Goal: Find specific page/section: Find specific page/section

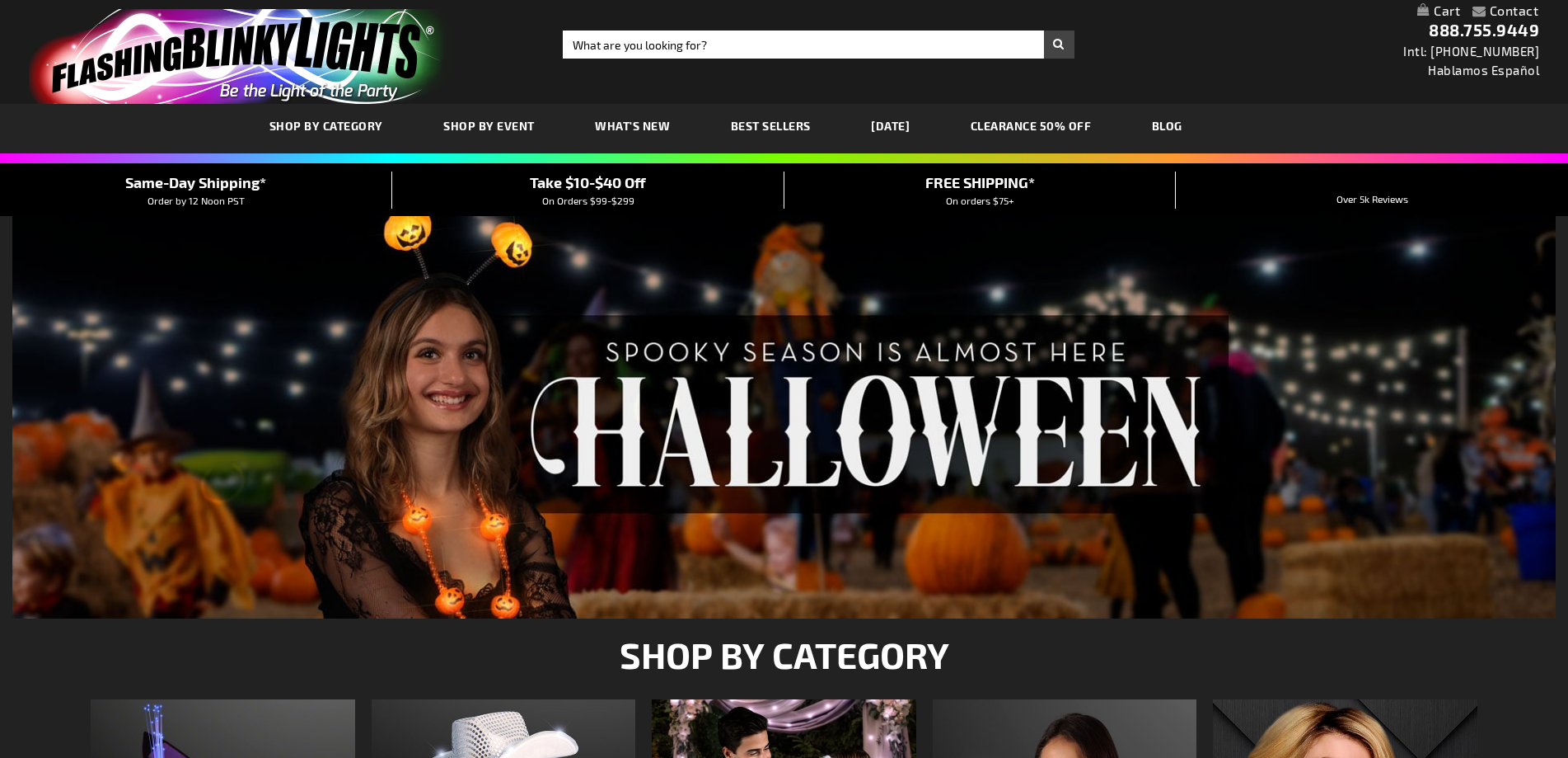
type input "adminchris"
click at [777, 40] on input "Search" at bounding box center [817, 45] width 510 height 28
type input "12125-MLT"
click at [1044, 31] on button "Search" at bounding box center [1059, 45] width 31 height 28
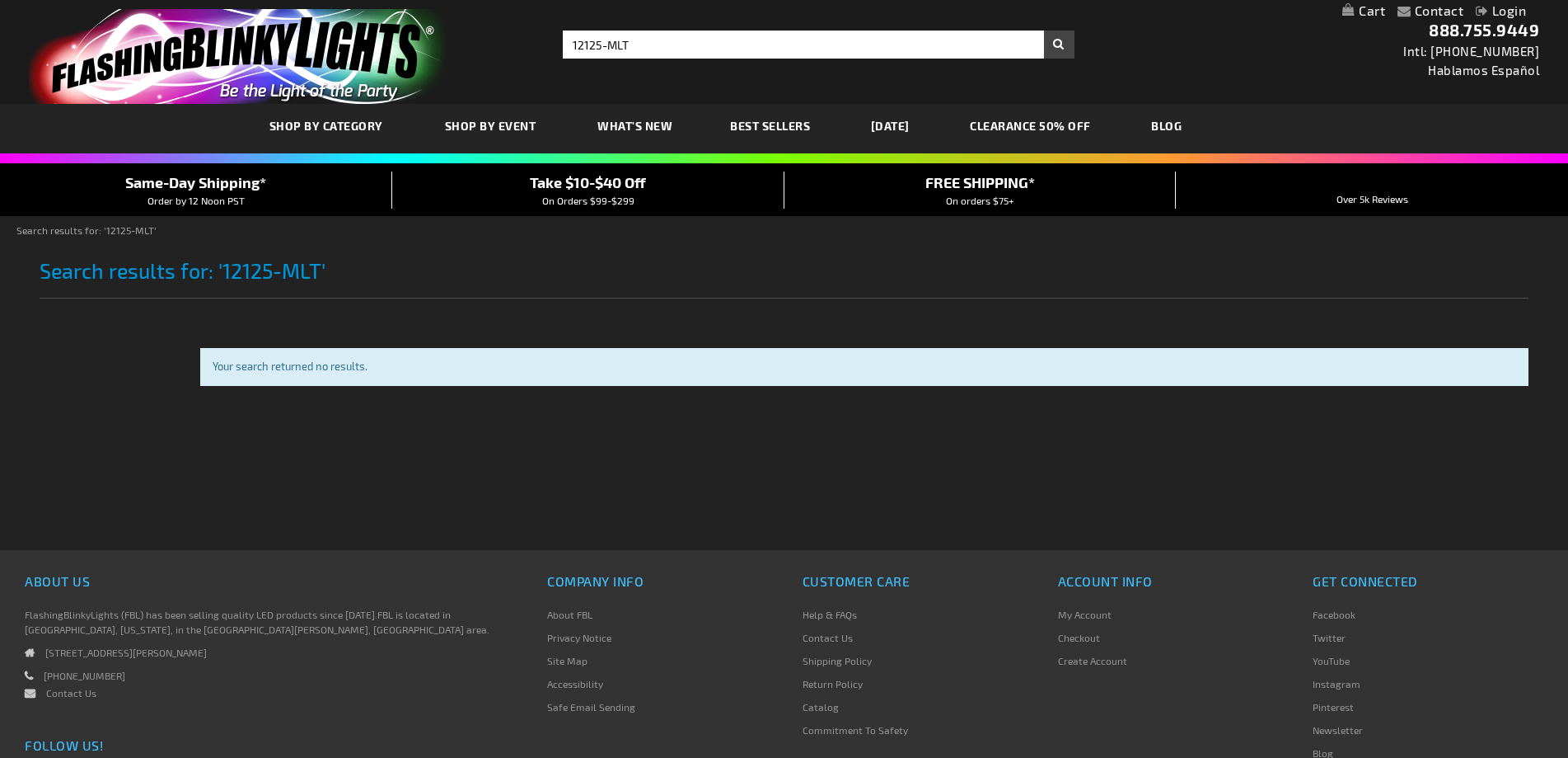
type input "adminchris"
click at [777, 45] on input "12125-MLT" at bounding box center [817, 45] width 510 height 28
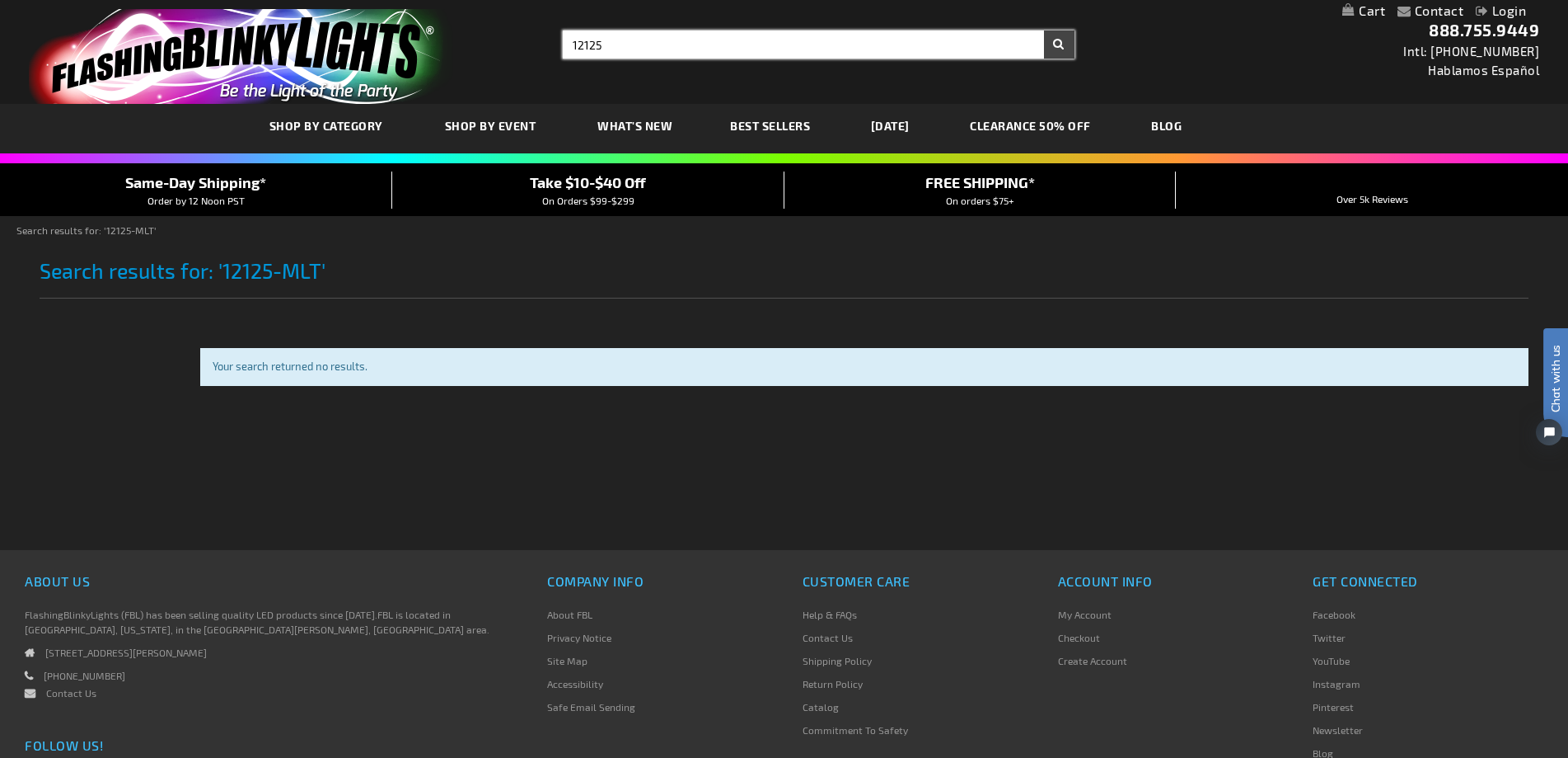
type input "12125"
click at [1044, 31] on button "Search" at bounding box center [1059, 45] width 31 height 28
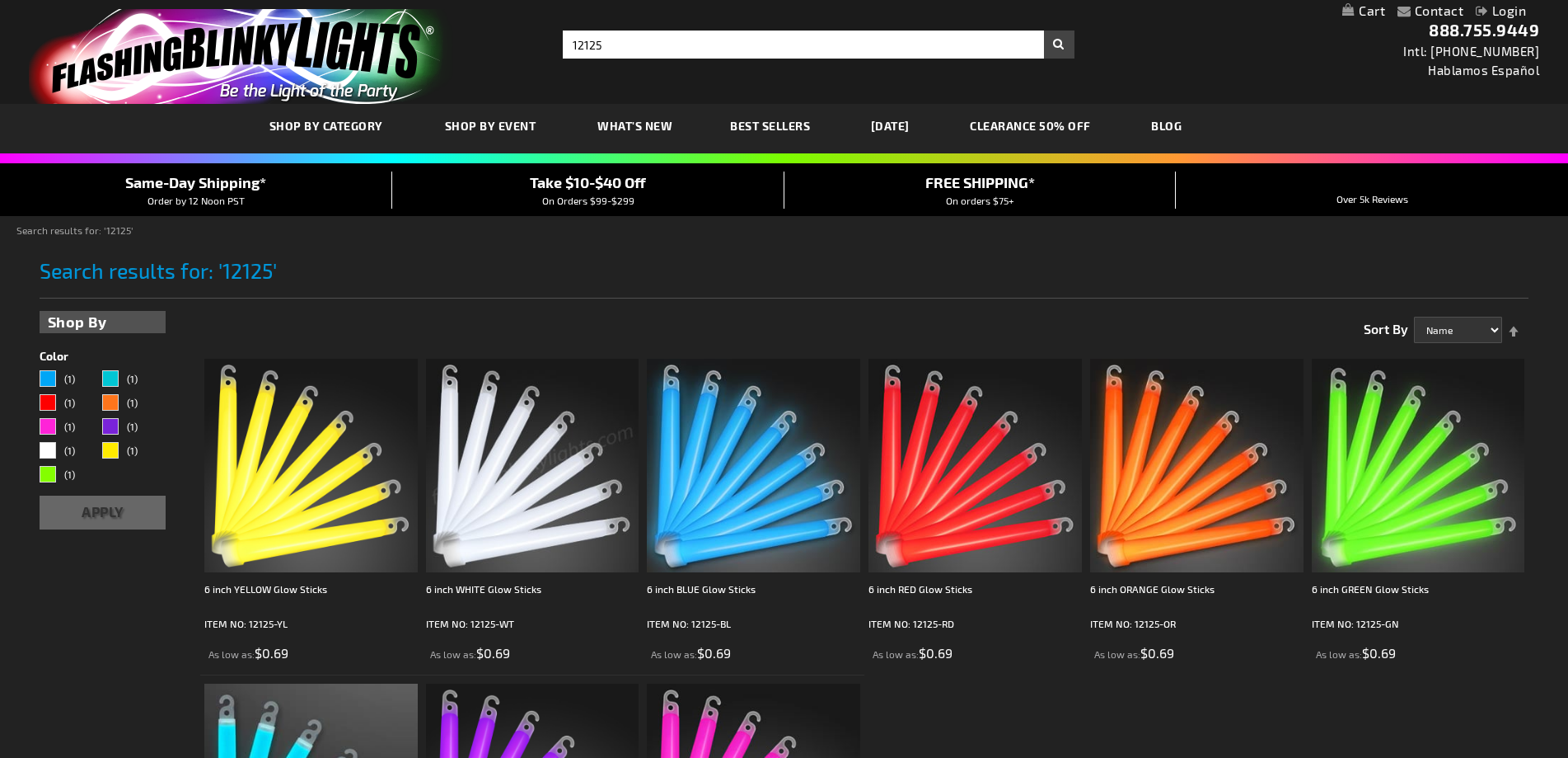
type input "adminchris"
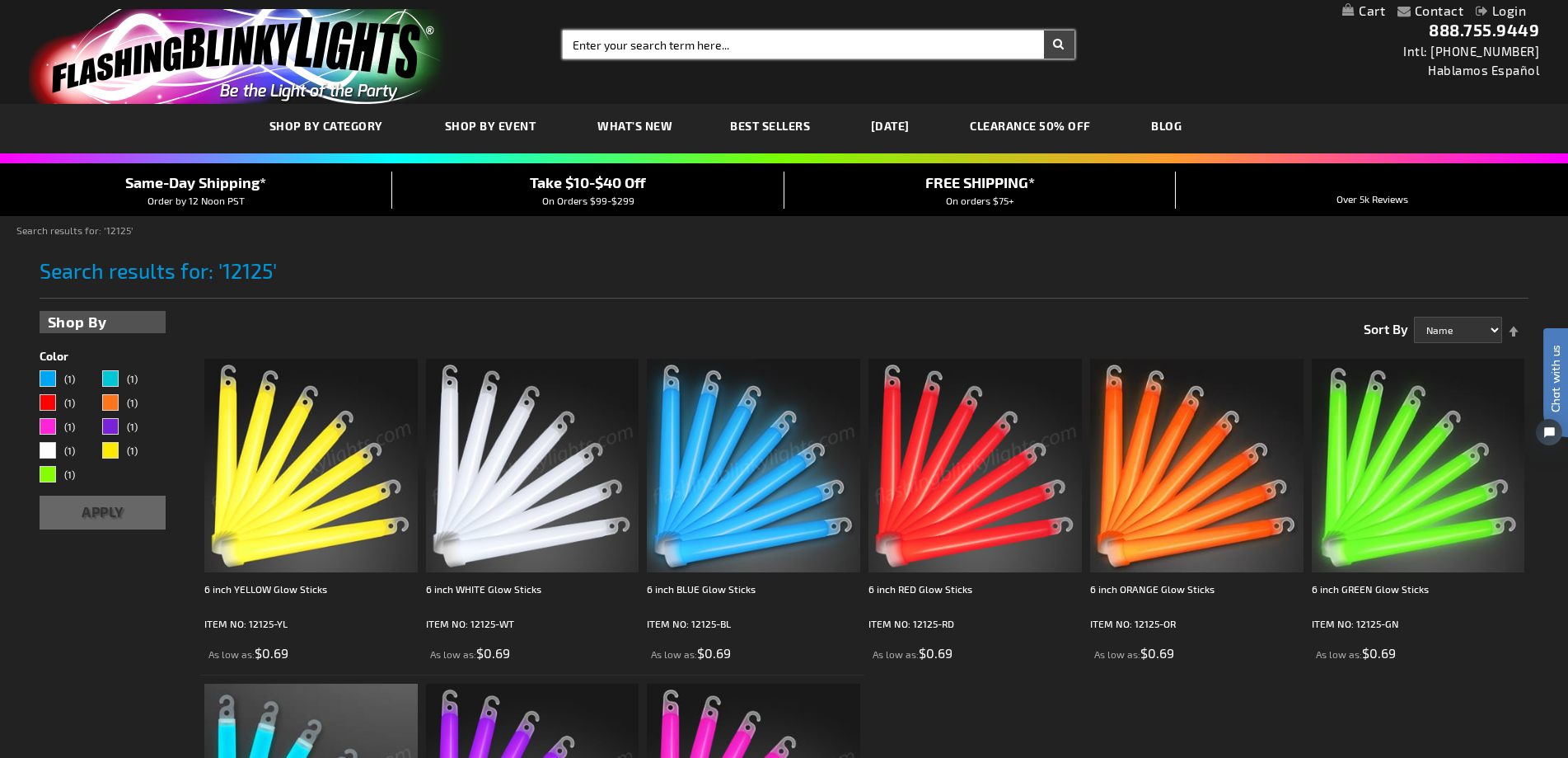
click at [585, 37] on input "Enter your search term here..." at bounding box center [817, 45] width 510 height 28
drag, startPoint x: 737, startPoint y: 43, endPoint x: 454, endPoint y: 35, distance: 283.1
click at [454, 35] on div "Toggle Nav Search Search Enter your search term here... × Search 888.755.9449 I…" at bounding box center [784, 52] width 1568 height 104
type input "11891"
click at [1044, 31] on button "Search" at bounding box center [1059, 45] width 31 height 28
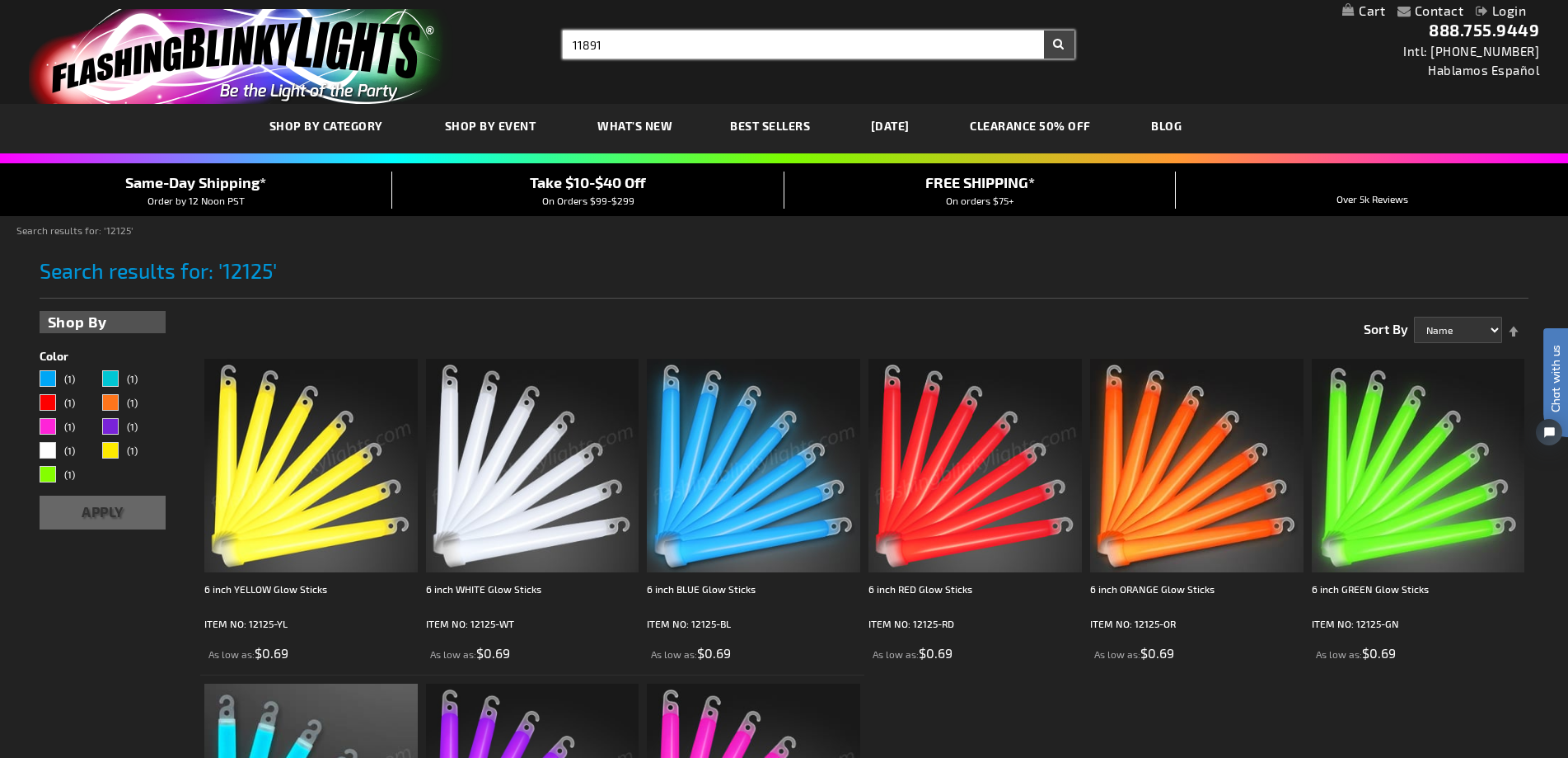
click at [1044, 31] on button "Search" at bounding box center [1059, 45] width 31 height 28
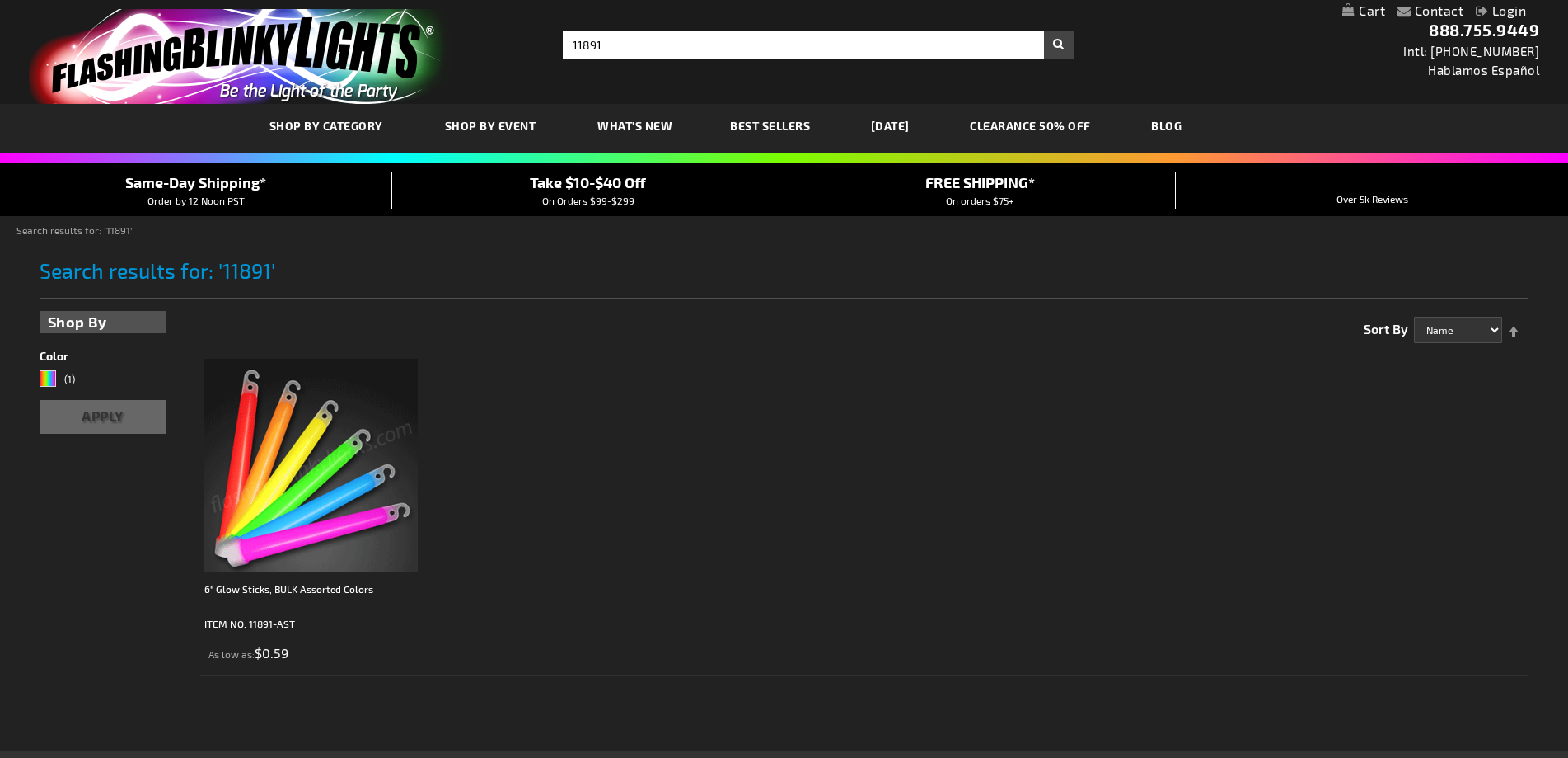
type input "adminchris"
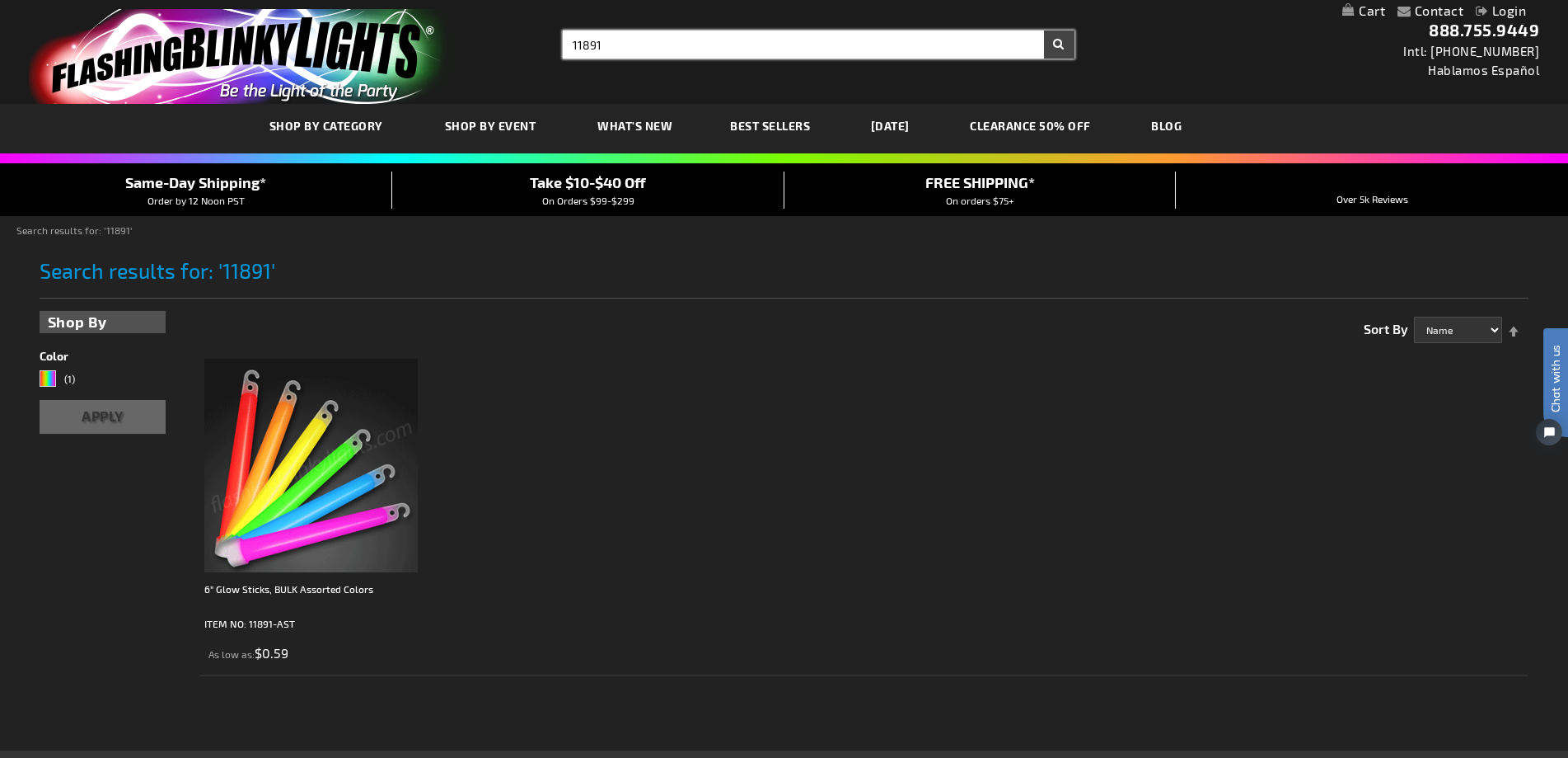
click at [652, 50] on input "11891" at bounding box center [817, 45] width 510 height 28
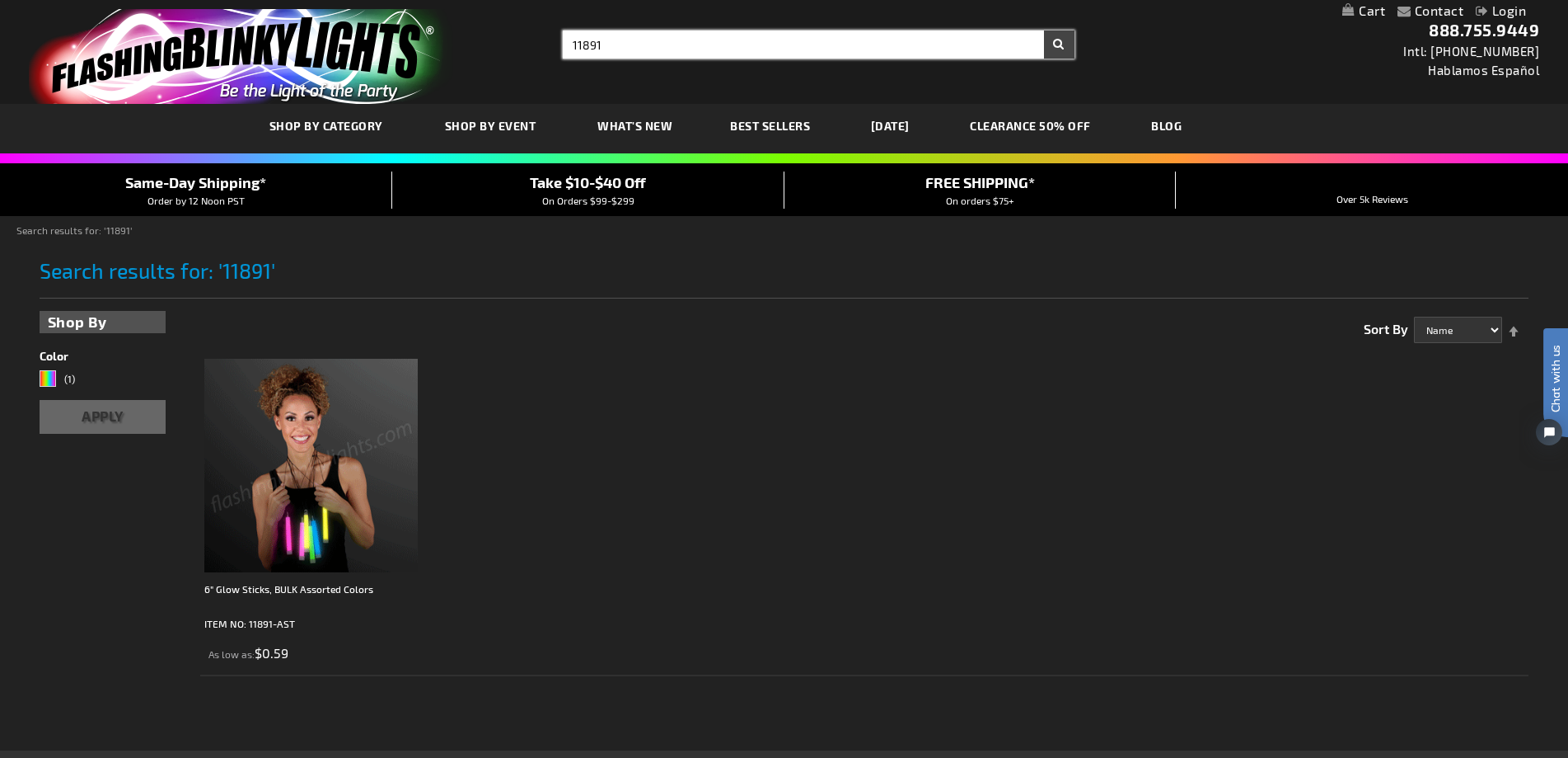
click at [652, 50] on input "11891" at bounding box center [817, 45] width 510 height 28
type input "12125-ASST"
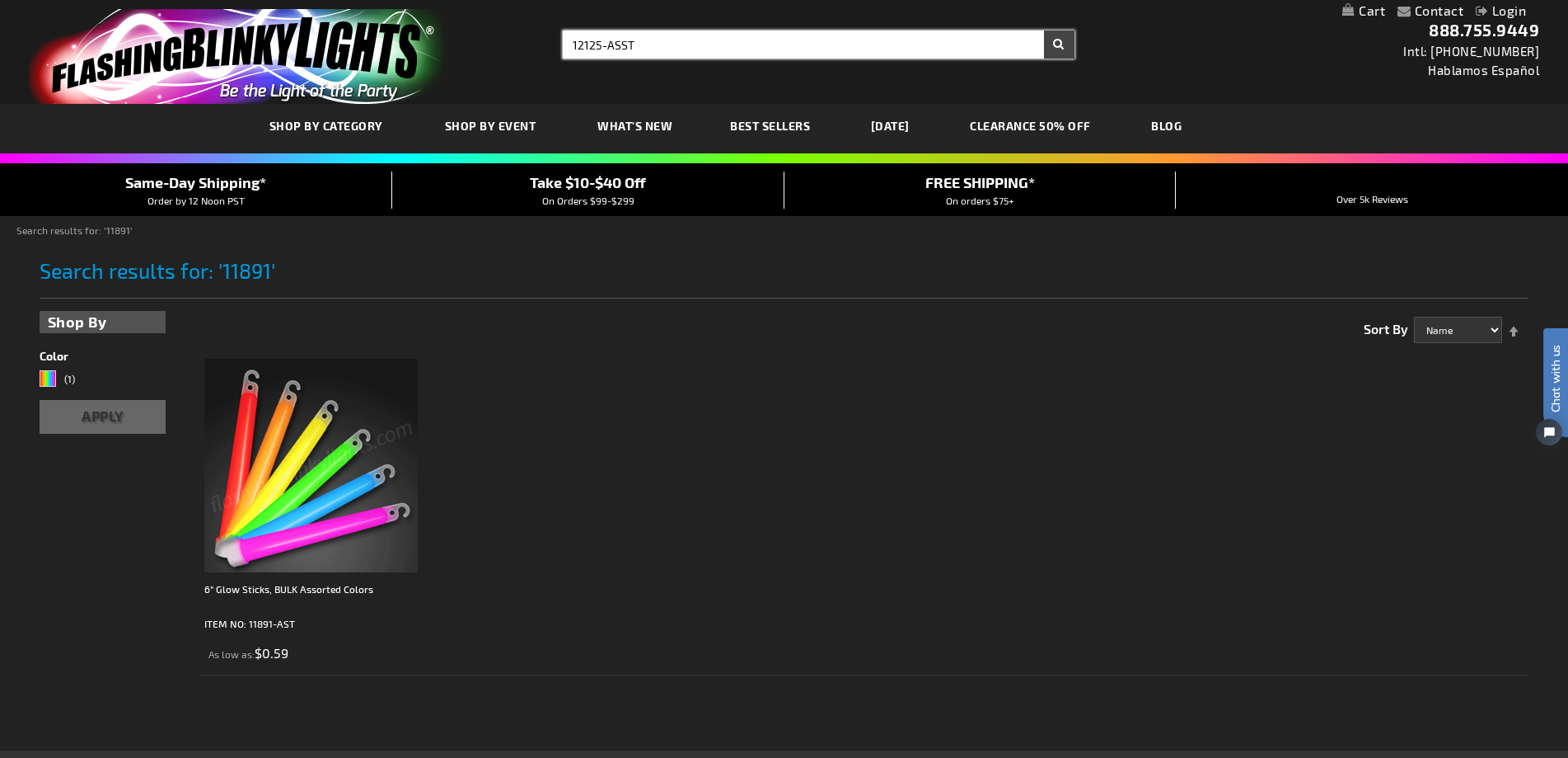
click at [1044, 31] on button "Search" at bounding box center [1059, 45] width 31 height 28
click at [652, 50] on input "12125-ASST" at bounding box center [817, 45] width 510 height 28
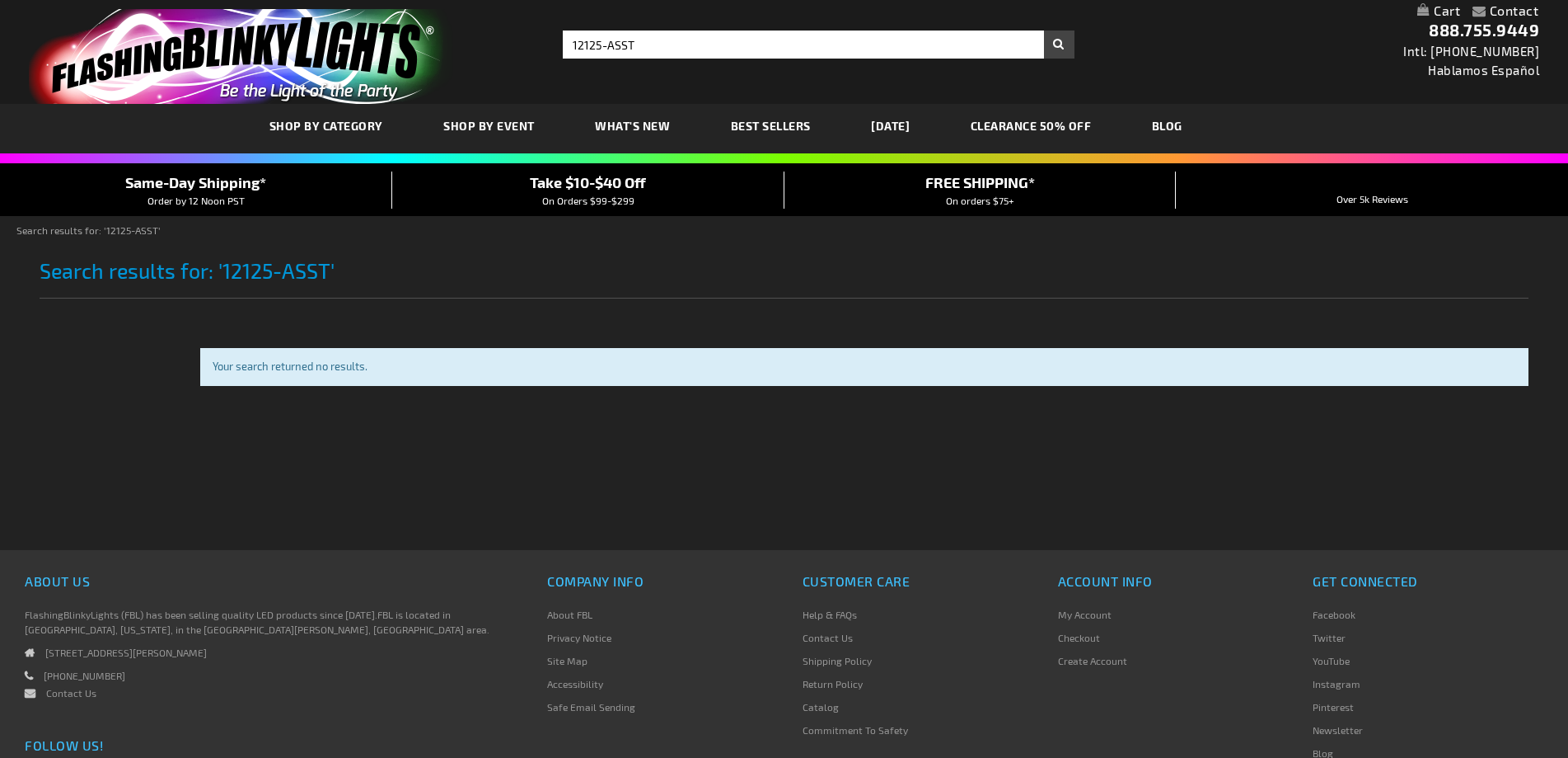
type input "12125-ASST"
type input "adminchris"
click at [620, 50] on input "12125-ASST" at bounding box center [817, 45] width 510 height 28
click at [620, 43] on input "12125-ASST" at bounding box center [817, 45] width 510 height 28
type input "12125-AST"
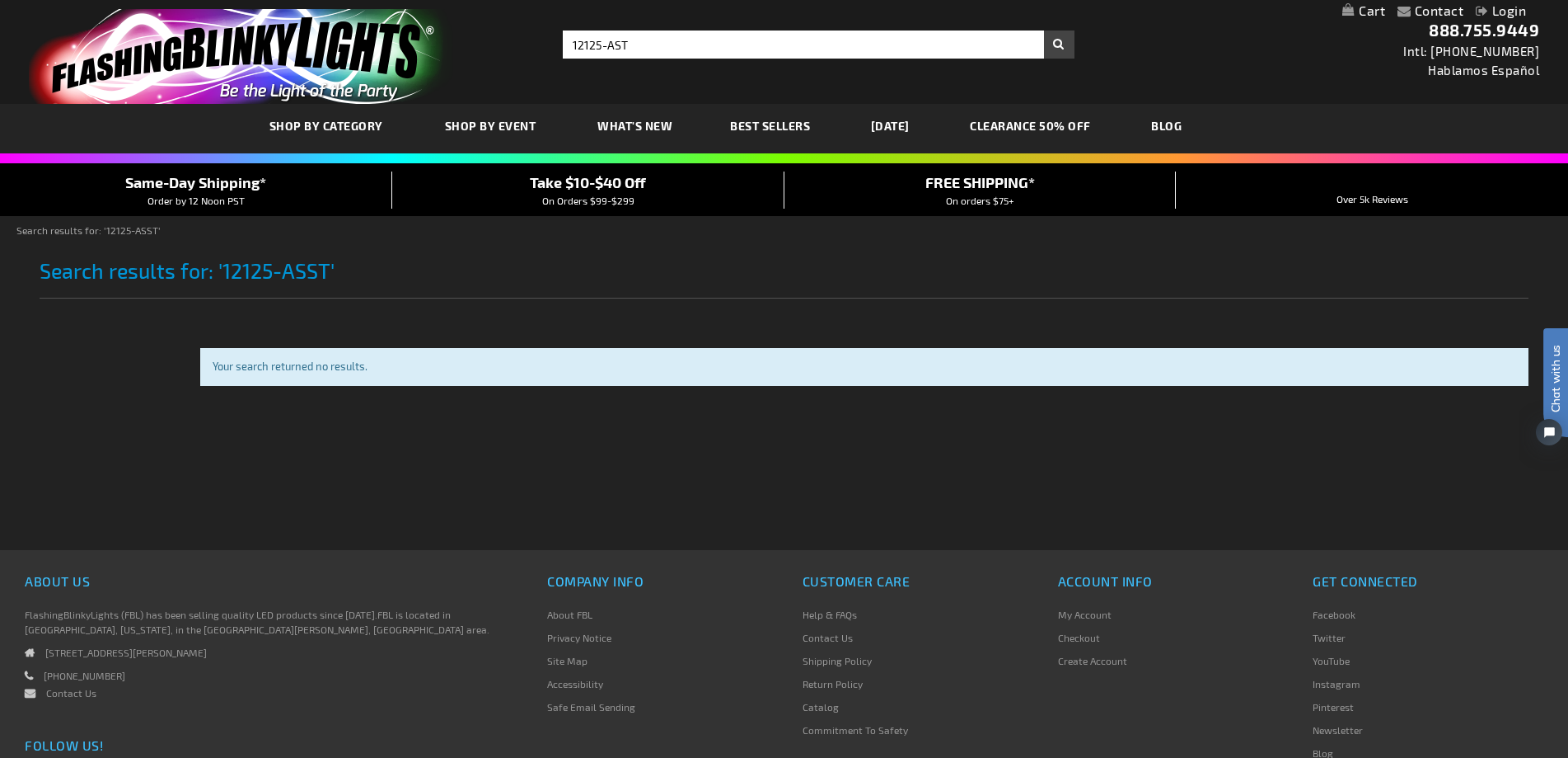
click at [1044, 31] on button "Search" at bounding box center [1059, 45] width 31 height 28
type input "adminchris"
type input "12125-AST"
click at [709, 50] on input "12125-AST" at bounding box center [817, 45] width 510 height 28
click at [1044, 31] on button "Search" at bounding box center [1059, 45] width 31 height 28
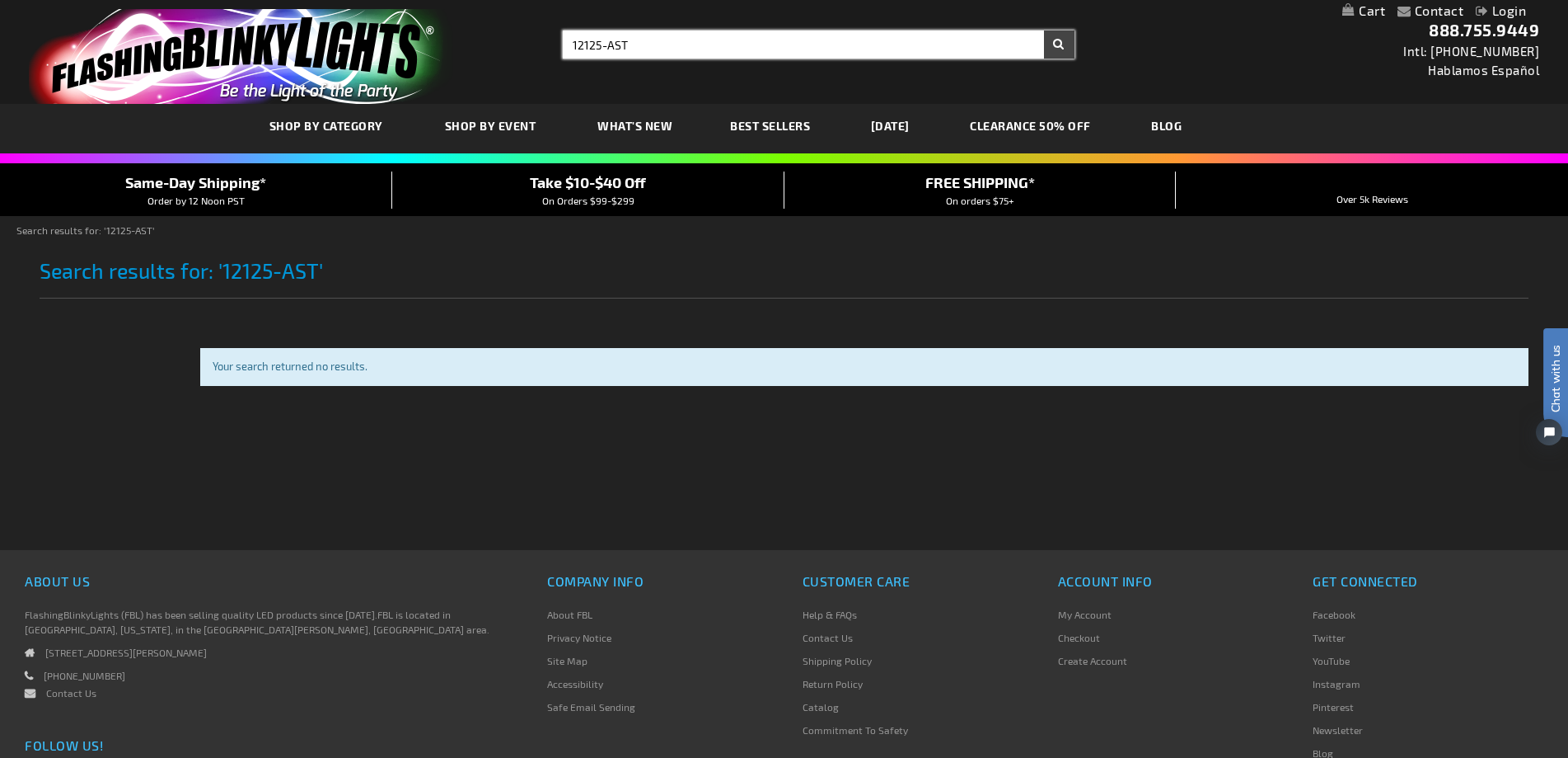
click at [1044, 31] on button "Search" at bounding box center [1059, 45] width 31 height 28
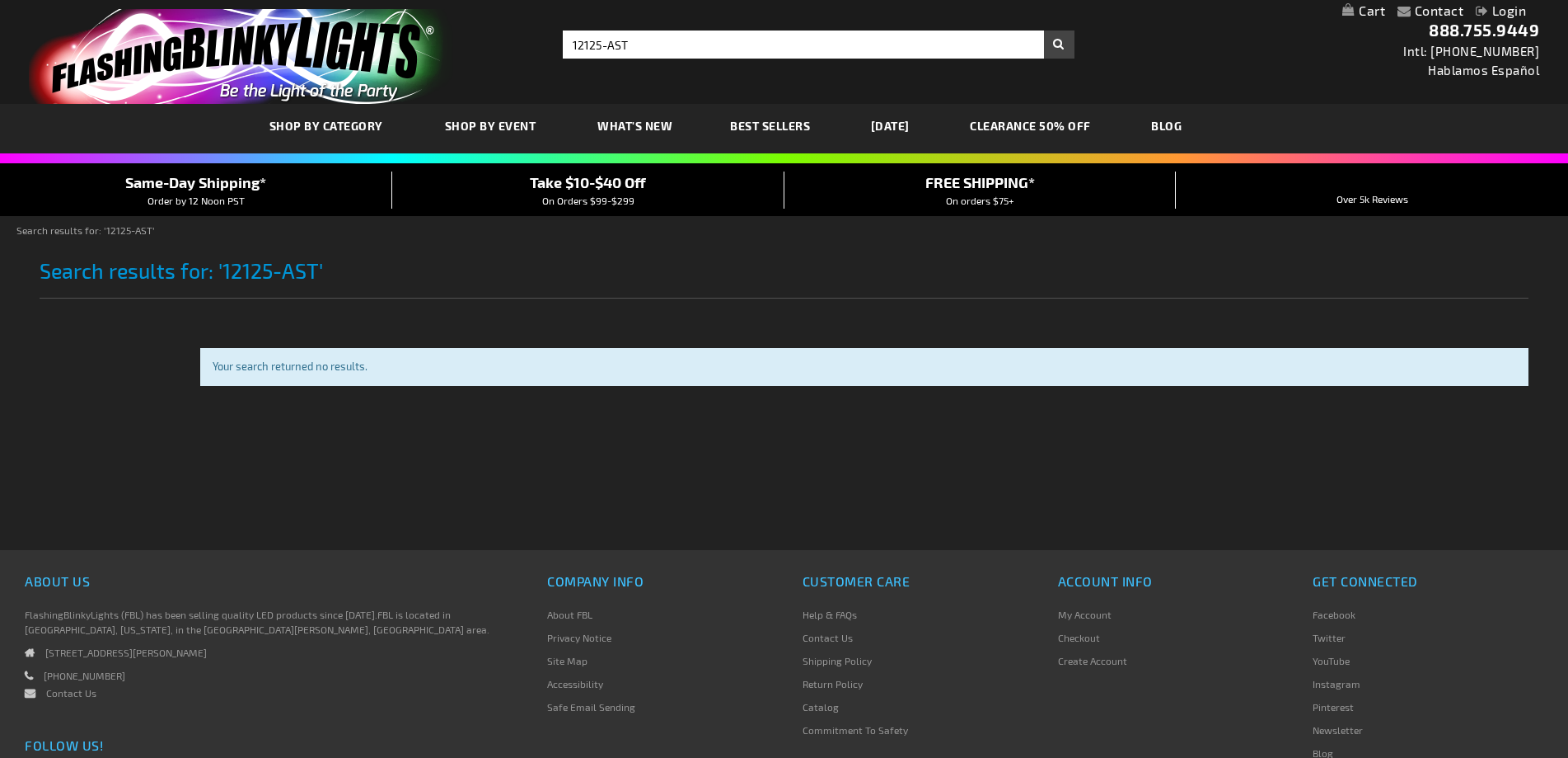
type input "adminchris"
